Goal: Check status

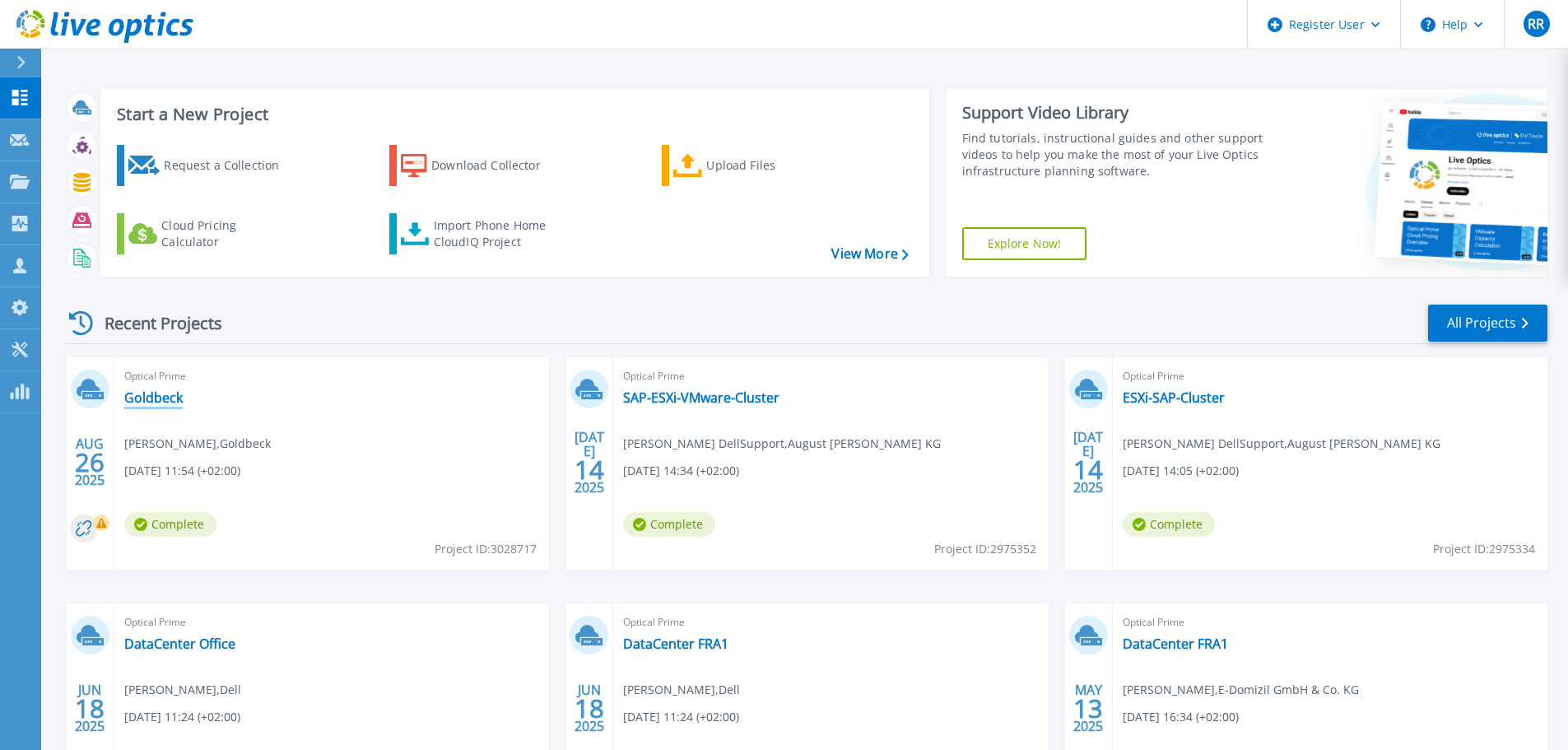
click at [143, 394] on link "Goldbeck" at bounding box center [153, 397] width 59 height 17
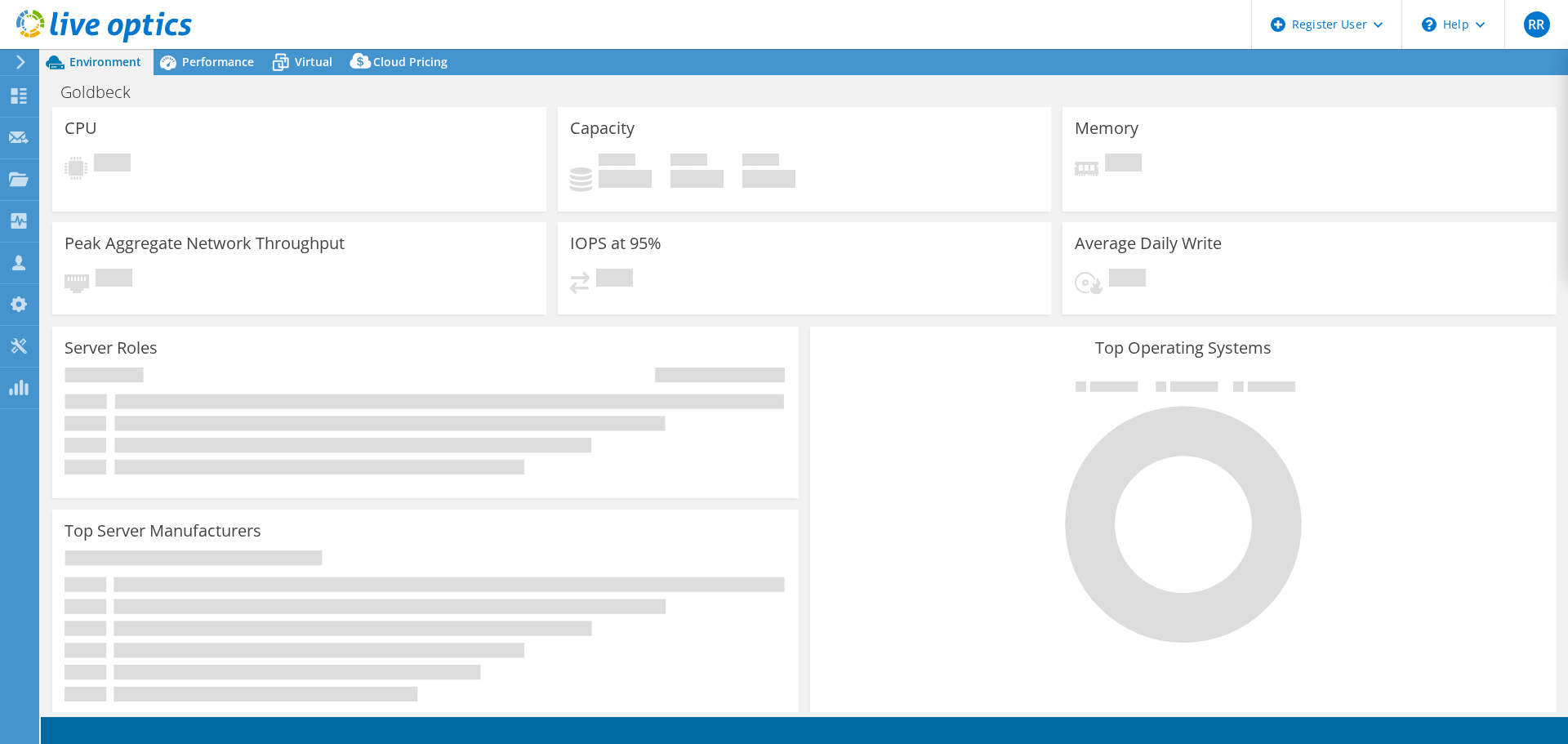
select select "USD"
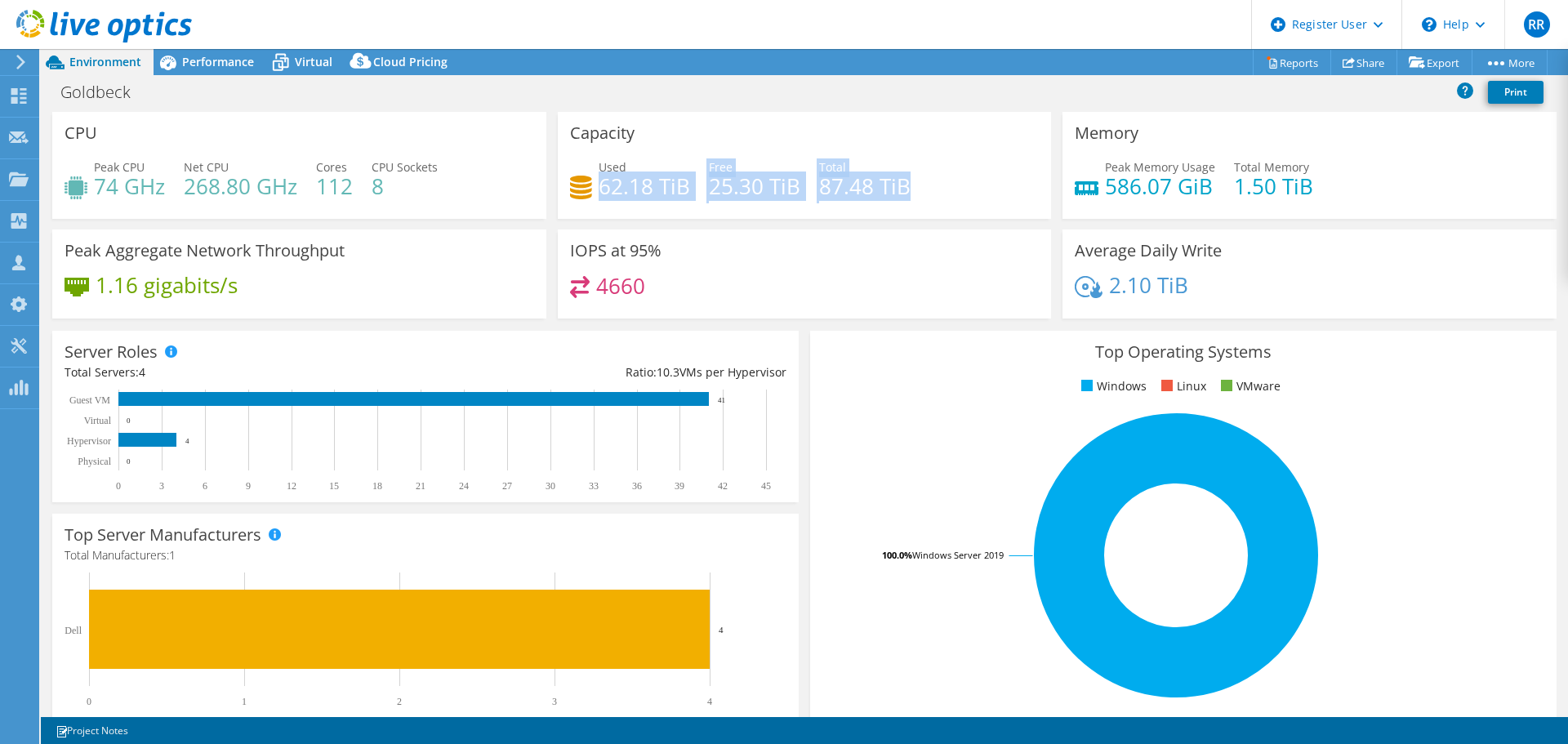
drag, startPoint x: 598, startPoint y: 181, endPoint x: 920, endPoint y: 189, distance: 322.1
click at [920, 189] on div "Used 62.18 TiB Free 25.30 TiB Total 87.48 TiB" at bounding box center [805, 185] width 470 height 53
